Goal: Check status: Check status

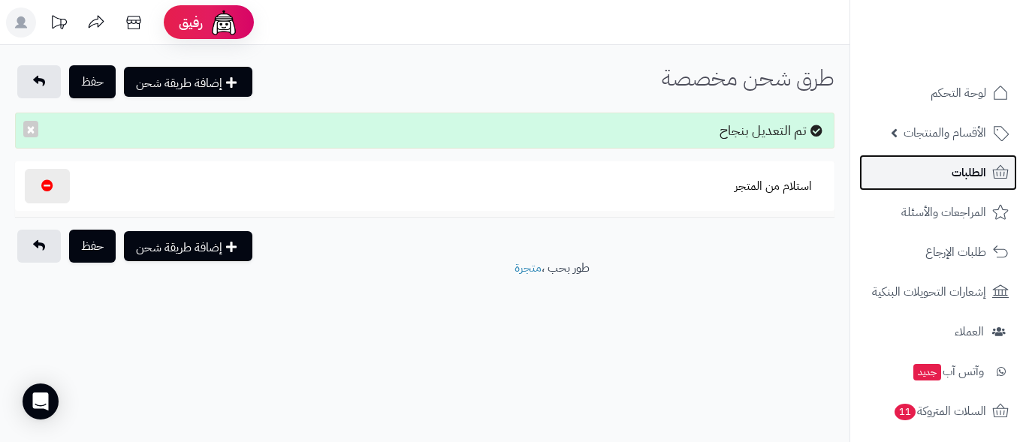
click at [965, 168] on span "الطلبات" at bounding box center [969, 172] width 35 height 21
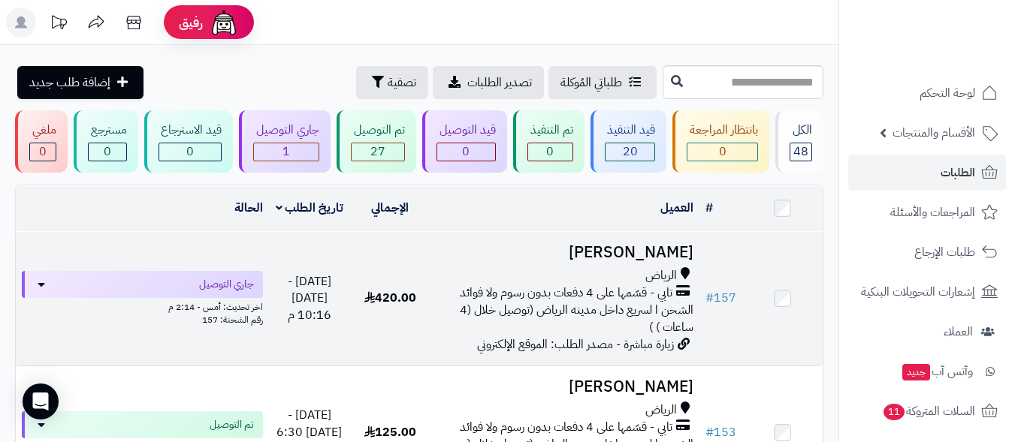
click at [524, 285] on span "تابي - قسّمها على 4 دفعات بدون رسوم ولا فوائد" at bounding box center [566, 293] width 213 height 17
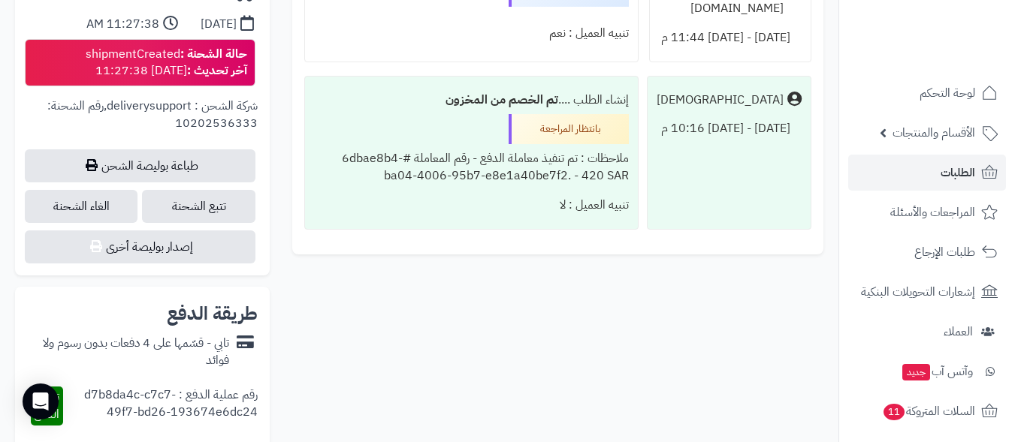
scroll to position [751, 0]
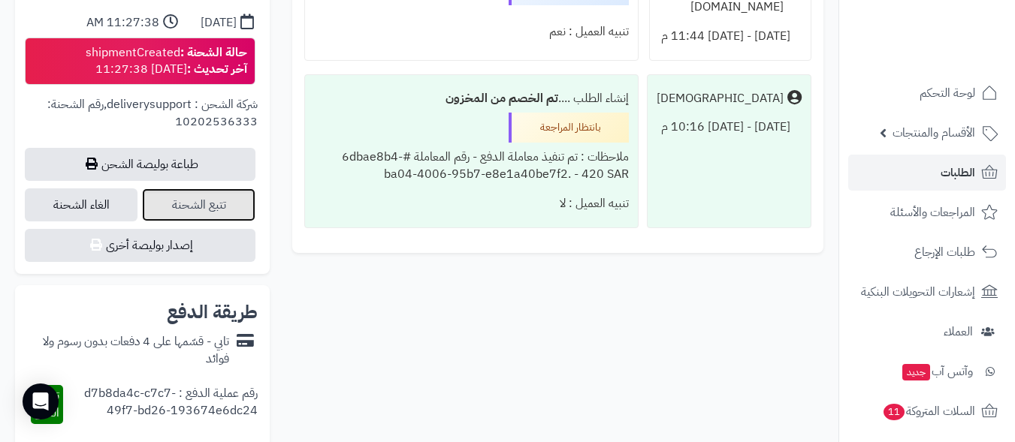
click at [216, 208] on link "تتبع الشحنة" at bounding box center [198, 205] width 113 height 33
